Goal: Task Accomplishment & Management: Manage account settings

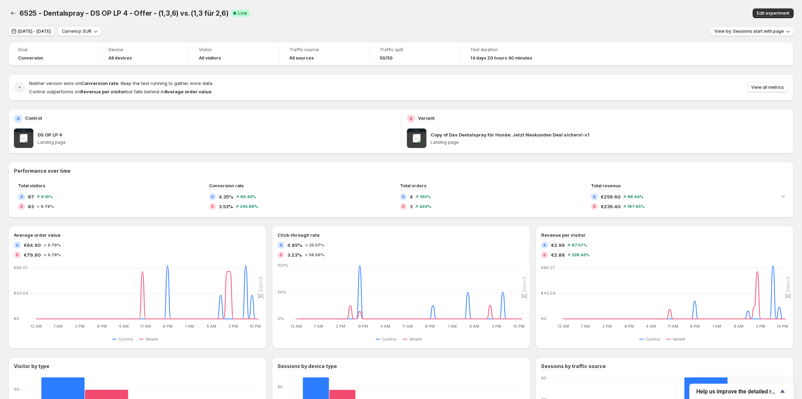
drag, startPoint x: 0, startPoint y: 0, endPoint x: 51, endPoint y: 32, distance: 60.0
click at [51, 32] on span "[DATE] - [DATE]" at bounding box center [34, 32] width 33 height 6
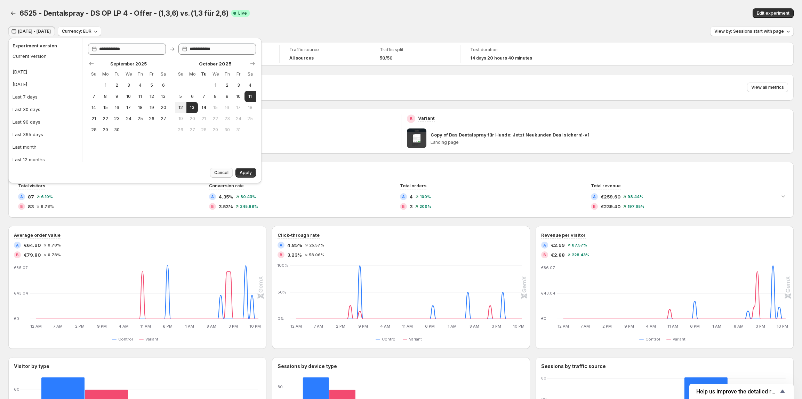
click at [225, 172] on span "Cancel" at bounding box center [221, 173] width 14 height 6
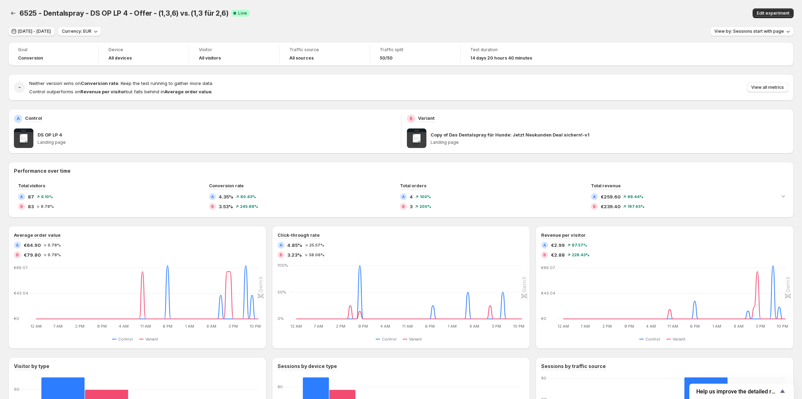
click at [36, 29] on span "[DATE] - [DATE]" at bounding box center [34, 32] width 33 height 6
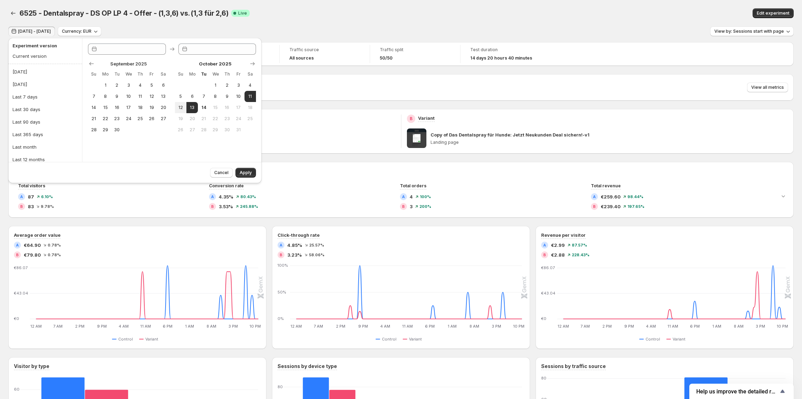
type input "**********"
click at [428, 11] on div "6525 - Dentalspray - DS OP LP 4 - Offer - (1,3,6) vs. (1,3 für 2,6) Success Com…" at bounding box center [258, 13] width 478 height 10
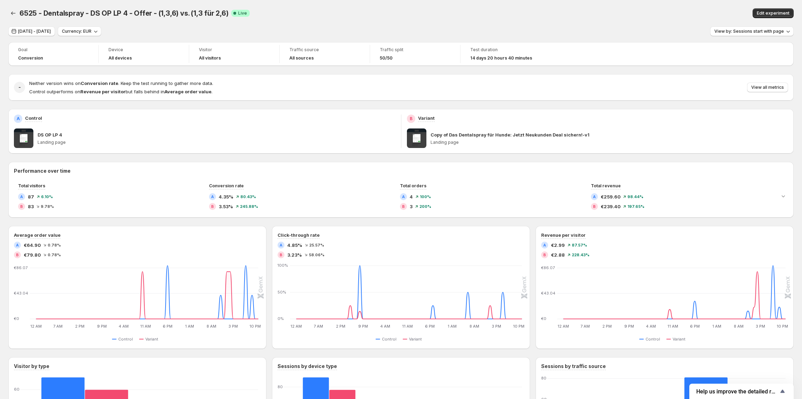
click at [46, 25] on div "6525 - Dentalspray - DS OP LP 4 - Offer - (1,3,6) vs. (1,3 für 2,6). This page …" at bounding box center [400, 13] width 785 height 26
click at [47, 29] on span "[DATE] - [DATE]" at bounding box center [34, 32] width 33 height 6
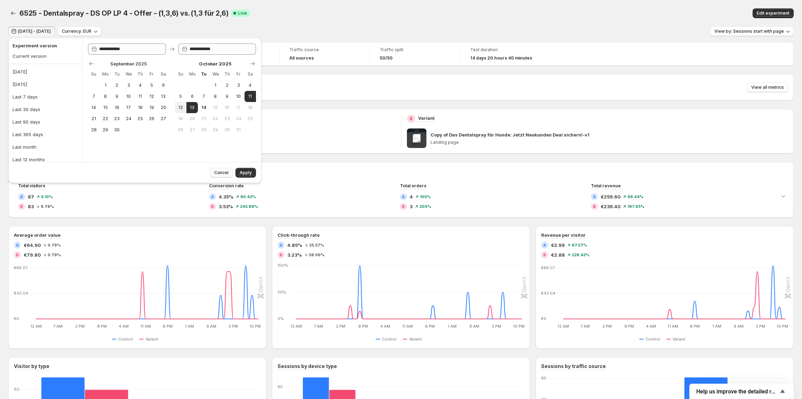
click at [216, 170] on span "Cancel" at bounding box center [221, 173] width 14 height 6
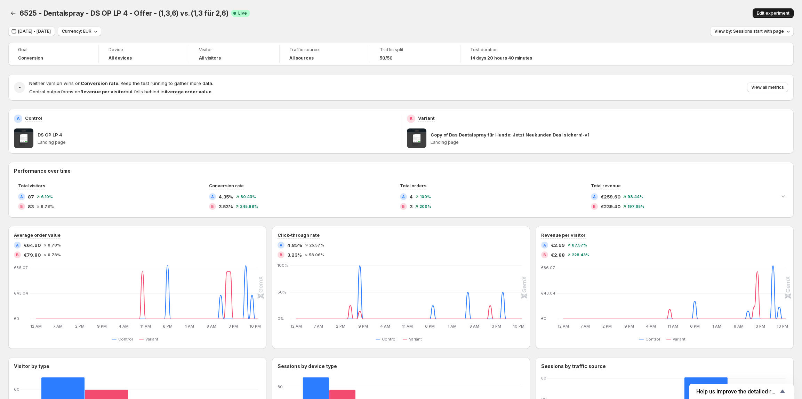
click at [777, 9] on button "Edit experiment" at bounding box center [773, 13] width 41 height 10
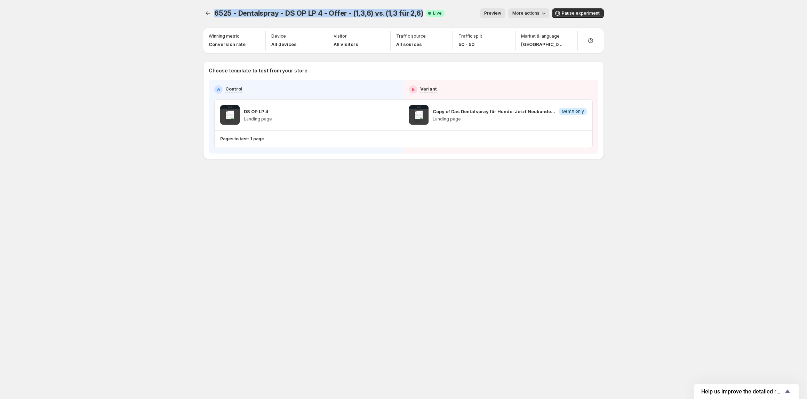
drag, startPoint x: 214, startPoint y: 16, endPoint x: 418, endPoint y: 18, distance: 204.6
click at [418, 18] on div "6525 - Dentalspray - DS OP LP 4 - Offer - (1,3,6) vs. (1,3 für 2,6). This page …" at bounding box center [403, 13] width 401 height 26
copy span "6525 - Dentalspray - DS OP LP 4 - Offer - (1,3,6) vs. (1,3 für 2,6)"
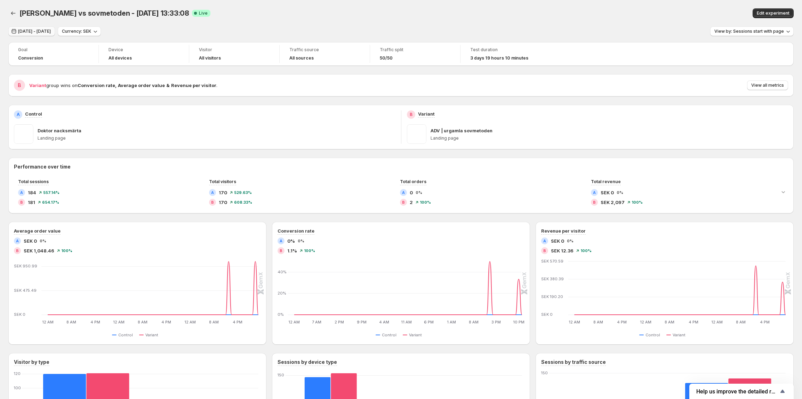
drag, startPoint x: 0, startPoint y: 0, endPoint x: 56, endPoint y: 30, distance: 63.8
click at [51, 30] on span "[DATE] - [DATE]" at bounding box center [34, 32] width 33 height 6
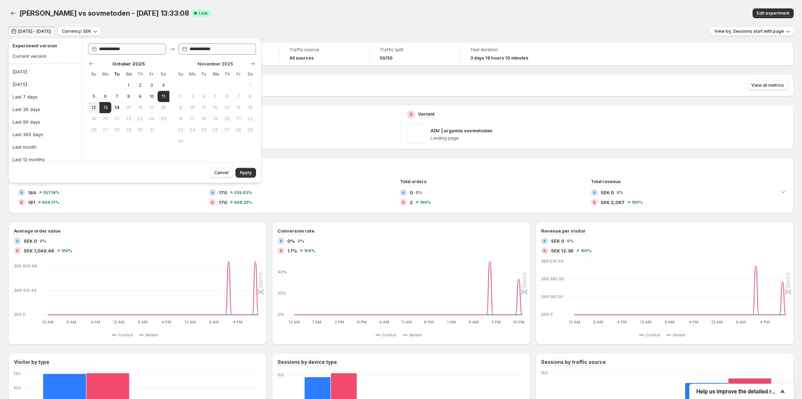
click at [298, 20] on div "dr nacke vs sovmetoden - Oct 10, 13:33:08. This page is ready dr nacke vs sovme…" at bounding box center [400, 13] width 785 height 26
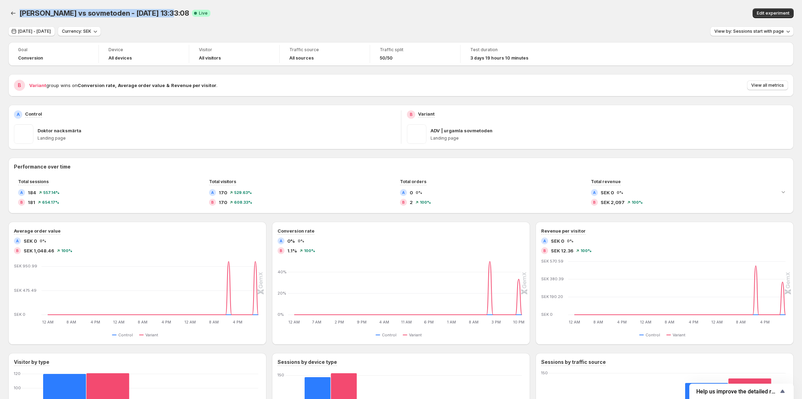
drag, startPoint x: 158, startPoint y: 11, endPoint x: 19, endPoint y: 14, distance: 139.2
click at [19, 14] on div "dr nacke vs sovmetoden - Oct 10, 13:33:08 Success Complete Live Edit experiment" at bounding box center [400, 13] width 785 height 10
copy span "dr nacke vs sovmetoden - Oct 10, 13:33:08"
click at [767, 6] on div "dr nacke vs sovmetoden - Oct 10, 13:33:08. This page is ready dr nacke vs sovme…" at bounding box center [400, 13] width 785 height 26
click at [767, 13] on span "Edit experiment" at bounding box center [773, 13] width 33 height 6
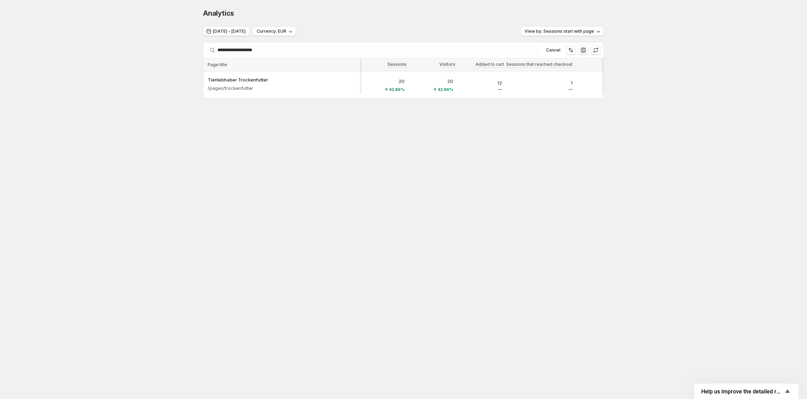
scroll to position [0, 20]
